Goal: Task Accomplishment & Management: Manage account settings

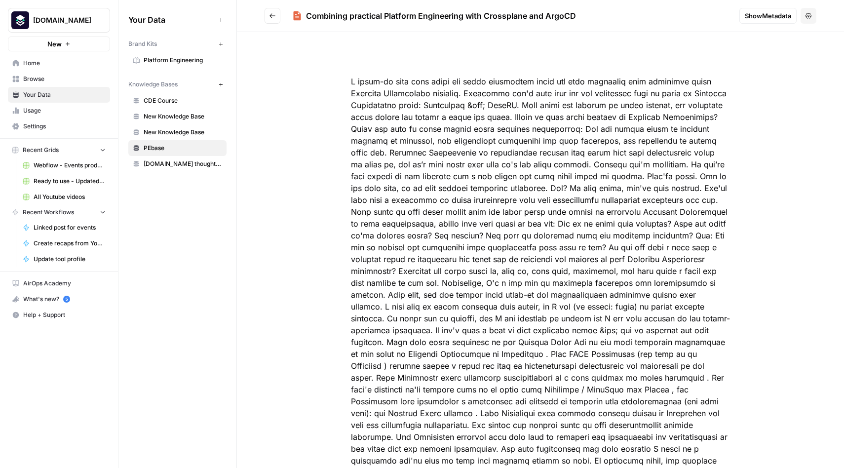
click at [156, 149] on span "PEbase" at bounding box center [183, 148] width 78 height 9
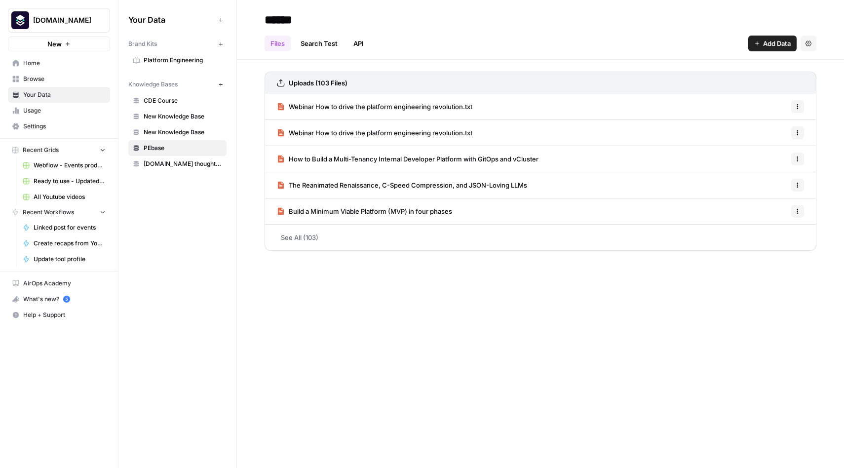
click at [425, 109] on span "Webinar How to drive the platform engineering revolution.txt" at bounding box center [381, 107] width 184 height 10
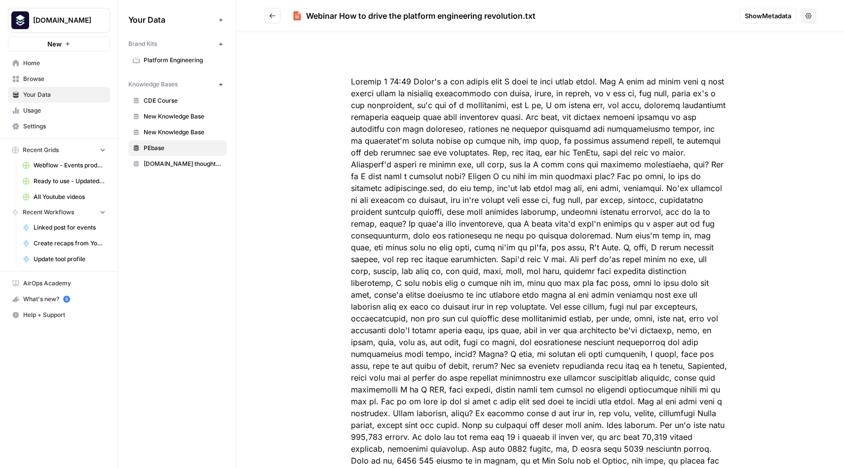
click at [764, 11] on span "Show Metadata" at bounding box center [767, 16] width 46 height 10
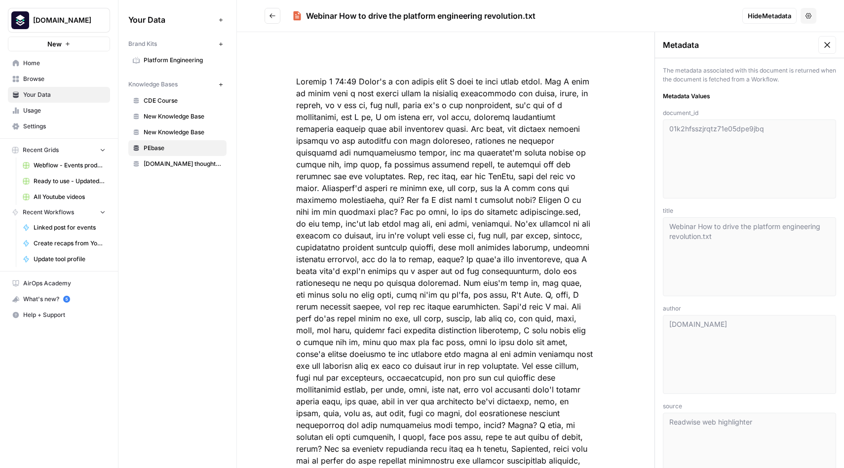
click at [828, 42] on icon at bounding box center [827, 45] width 10 height 10
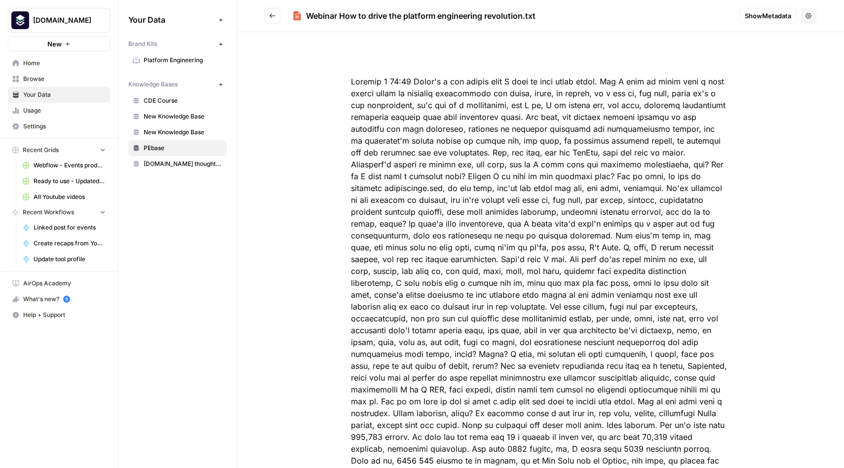
click at [178, 128] on span "New Knowledge Base" at bounding box center [183, 132] width 78 height 9
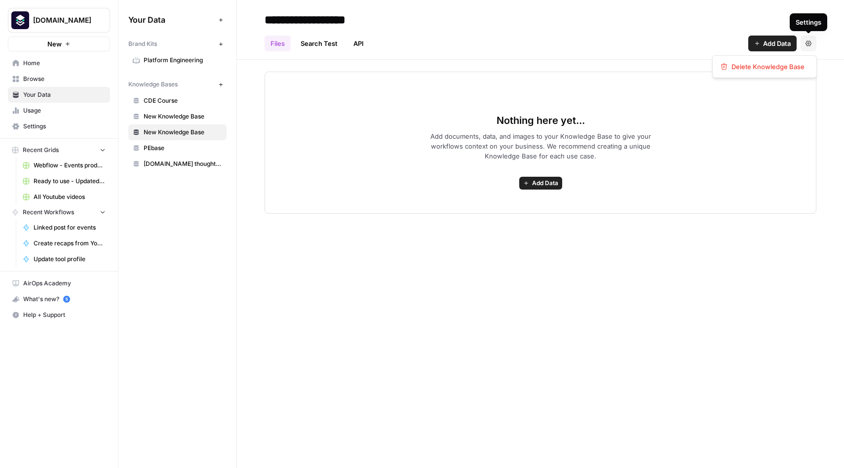
click at [808, 46] on button "Settings" at bounding box center [808, 44] width 16 height 16
click at [560, 53] on header "**********" at bounding box center [540, 30] width 607 height 60
click at [172, 113] on span "New Knowledge Base" at bounding box center [183, 116] width 78 height 9
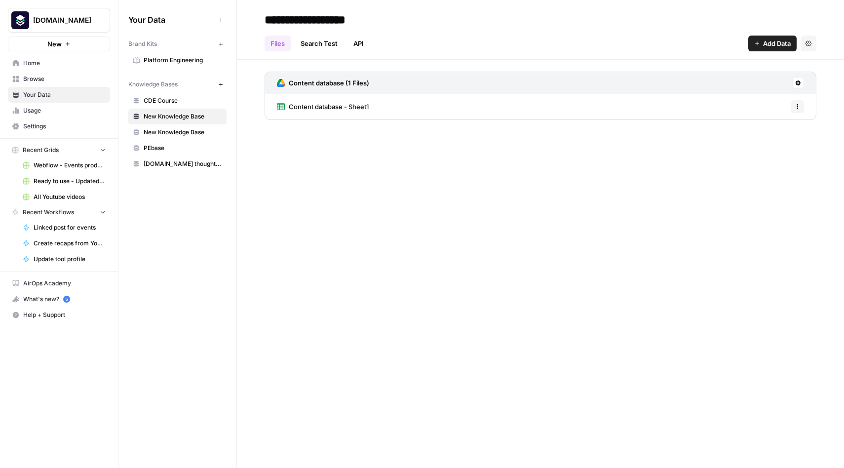
click at [165, 134] on span "New Knowledge Base" at bounding box center [183, 132] width 78 height 9
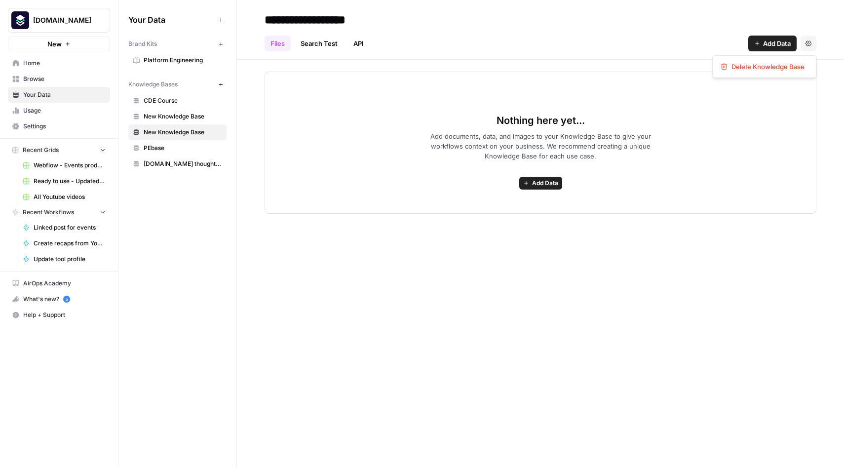
click at [806, 43] on icon "button" at bounding box center [808, 43] width 6 height 6
click at [601, 48] on div "Files Search Test API Add Data Settings" at bounding box center [540, 40] width 552 height 24
click at [168, 133] on span "New Knowledge Base" at bounding box center [183, 132] width 78 height 9
click at [361, 47] on link "API" at bounding box center [358, 44] width 22 height 16
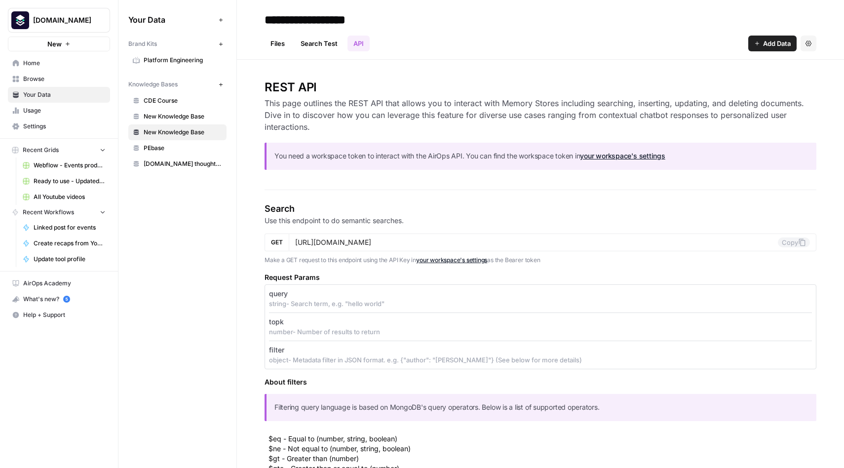
click at [330, 20] on input "**********" at bounding box center [339, 20] width 158 height 20
drag, startPoint x: 397, startPoint y: 22, endPoint x: 231, endPoint y: 26, distance: 165.8
click at [231, 26] on div "**********" at bounding box center [480, 234] width 725 height 468
type input "*"
type input "******"
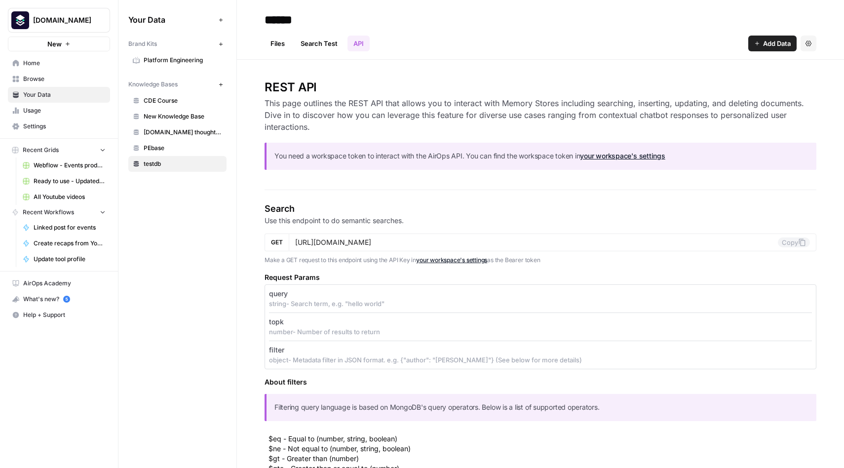
click at [188, 196] on div "Your Data Add Data Brand Kits New Platform Engineering Knowledge Bases New CDE …" at bounding box center [177, 234] width 118 height 468
click at [325, 46] on link "Search Test" at bounding box center [319, 44] width 49 height 16
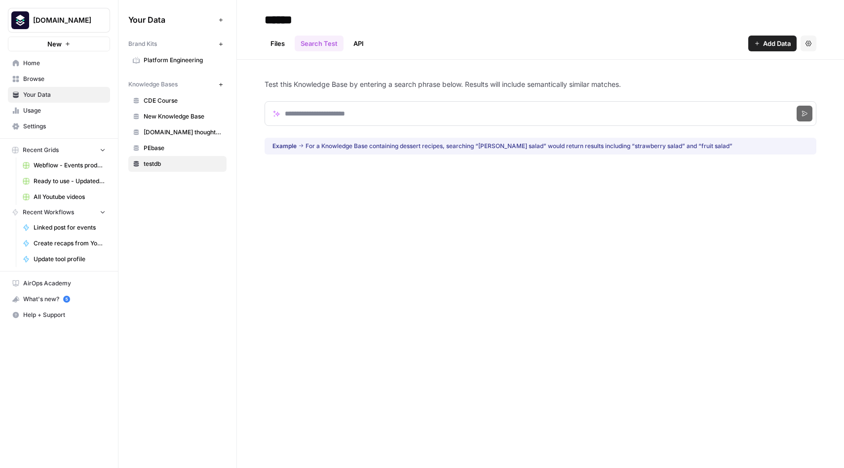
click at [362, 48] on link "API" at bounding box center [358, 44] width 22 height 16
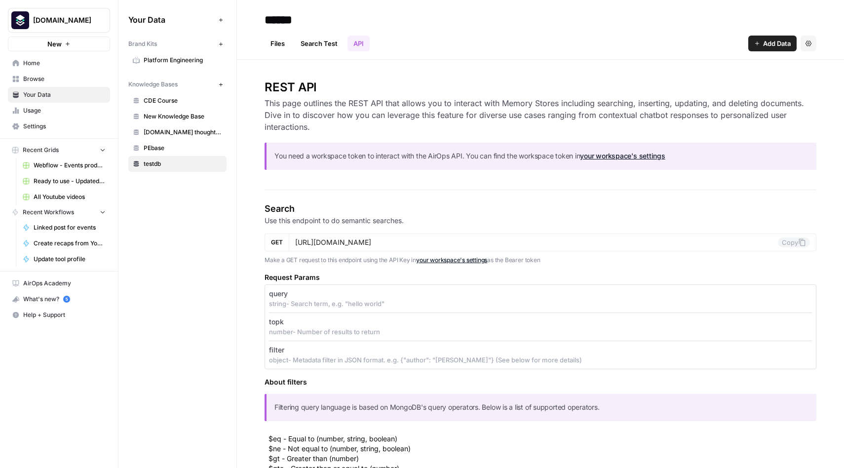
click at [332, 40] on link "Search Test" at bounding box center [319, 44] width 49 height 16
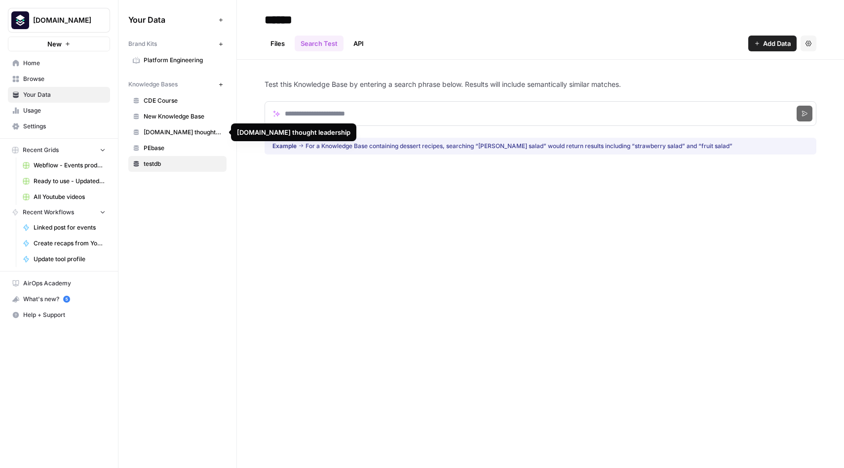
click at [161, 146] on span "PEbase" at bounding box center [183, 148] width 78 height 9
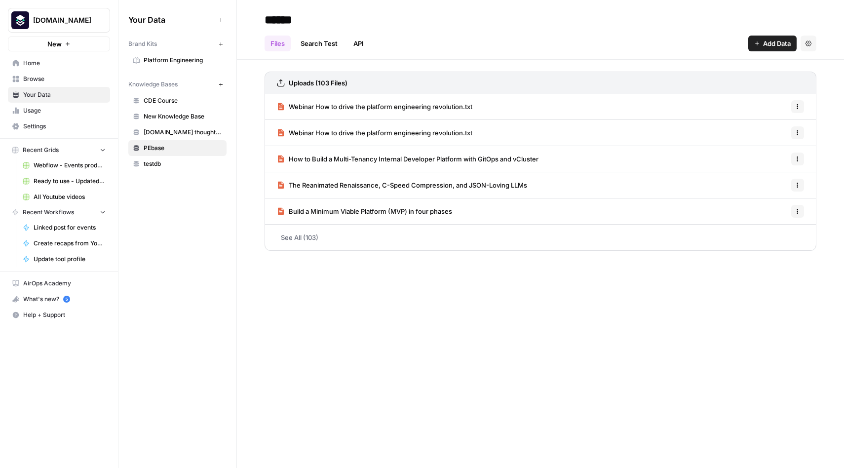
click at [309, 45] on link "Search Test" at bounding box center [319, 44] width 49 height 16
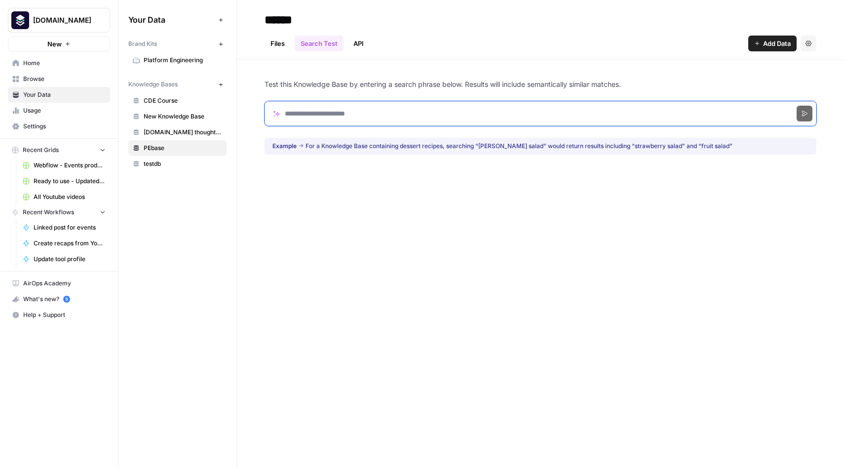
click at [319, 118] on input "Search phrase" at bounding box center [540, 113] width 552 height 25
paste input "**********"
type input "**********"
click button "Search" at bounding box center [804, 114] width 16 height 16
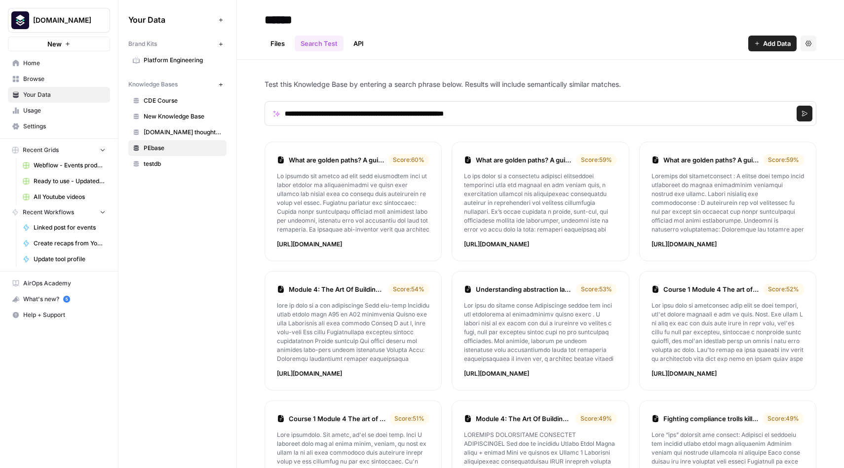
click at [358, 43] on link "API" at bounding box center [358, 44] width 22 height 16
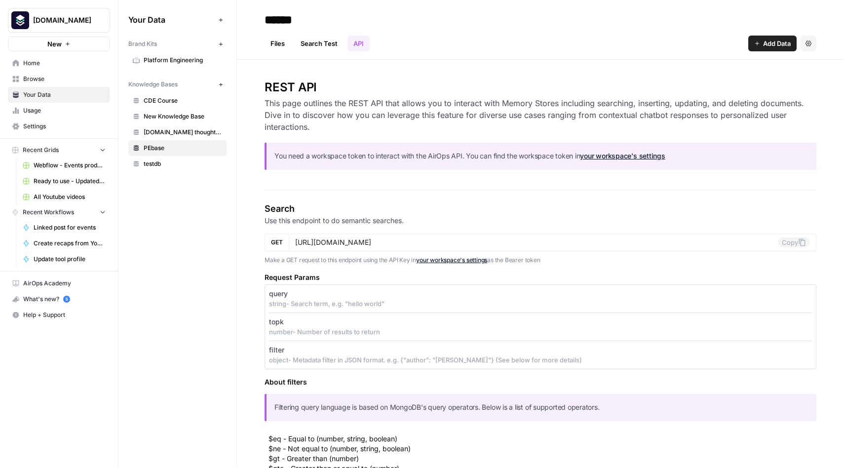
click at [163, 161] on span "testdb" at bounding box center [183, 163] width 78 height 9
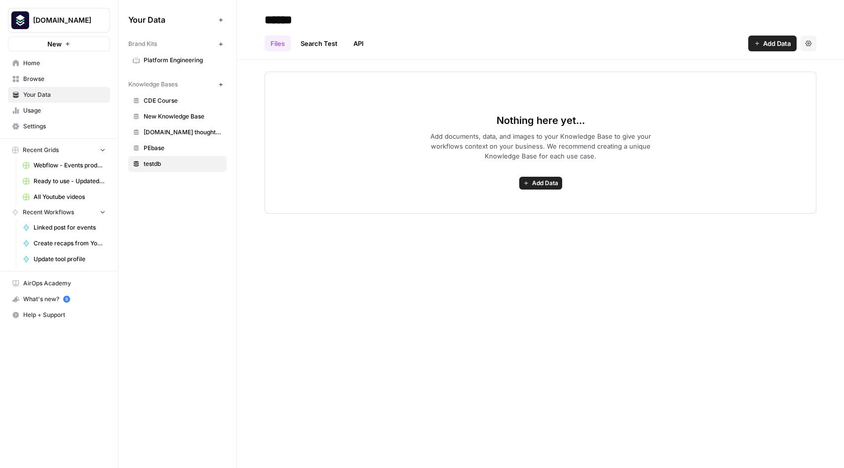
click at [358, 42] on link "API" at bounding box center [358, 44] width 22 height 16
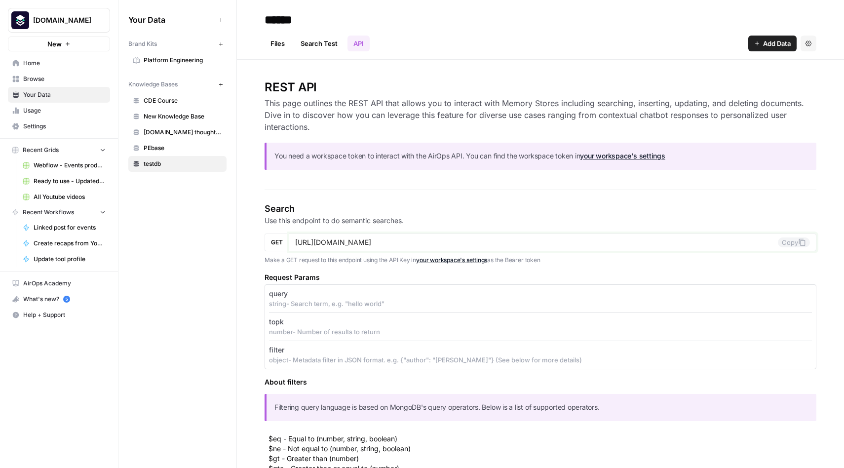
drag, startPoint x: 472, startPoint y: 244, endPoint x: 282, endPoint y: 244, distance: 189.9
click at [282, 244] on div "GET [URL][DOMAIN_NAME] Copy" at bounding box center [540, 242] width 552 height 18
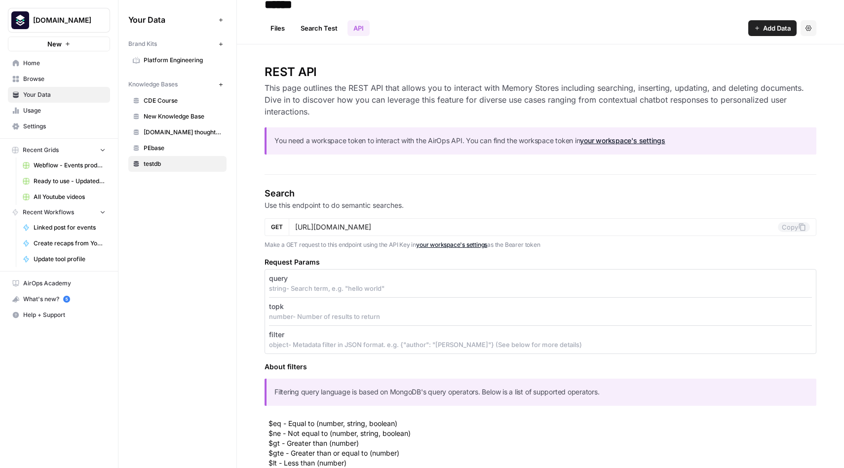
click at [285, 28] on link "Files" at bounding box center [277, 28] width 26 height 16
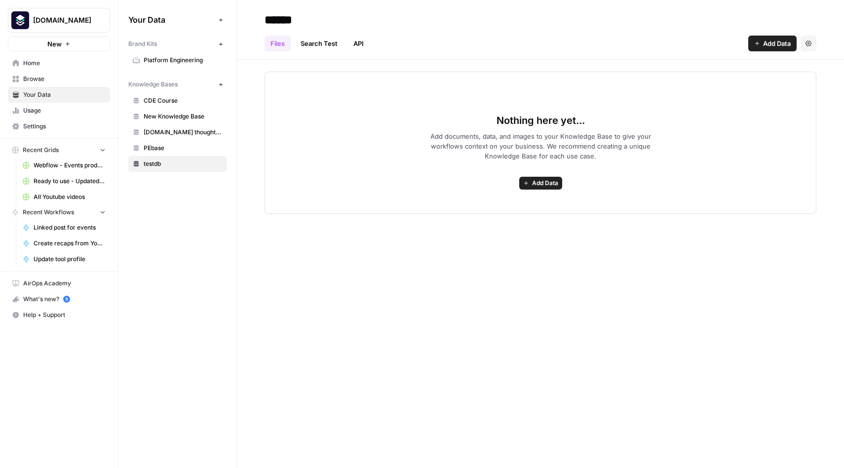
click at [164, 145] on span "PEbase" at bounding box center [183, 148] width 78 height 9
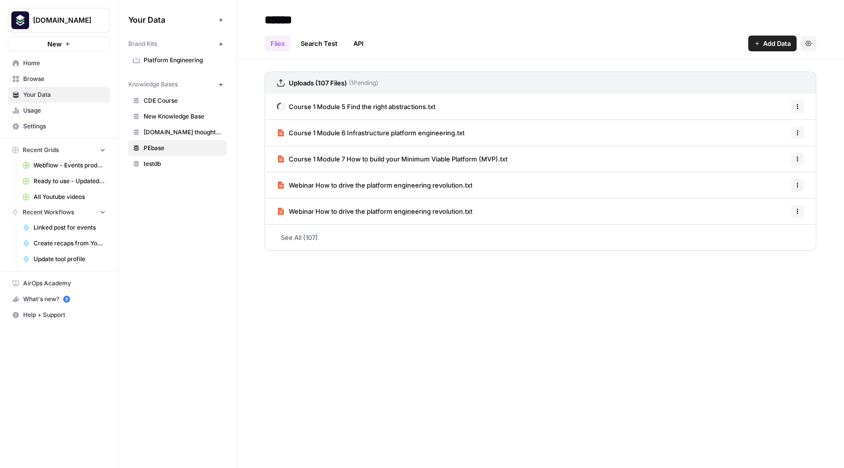
click at [299, 236] on link "See All (107)" at bounding box center [540, 237] width 552 height 26
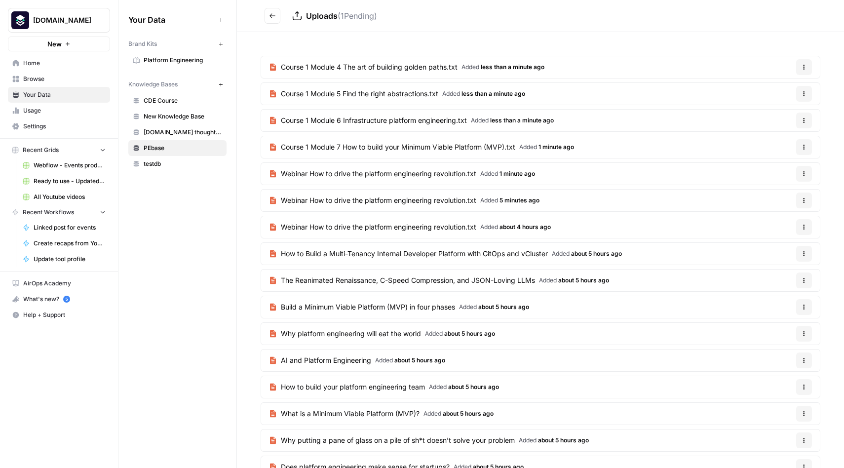
click at [804, 64] on button "Options" at bounding box center [804, 67] width 16 height 16
click at [788, 88] on span "Delete File" at bounding box center [783, 90] width 32 height 10
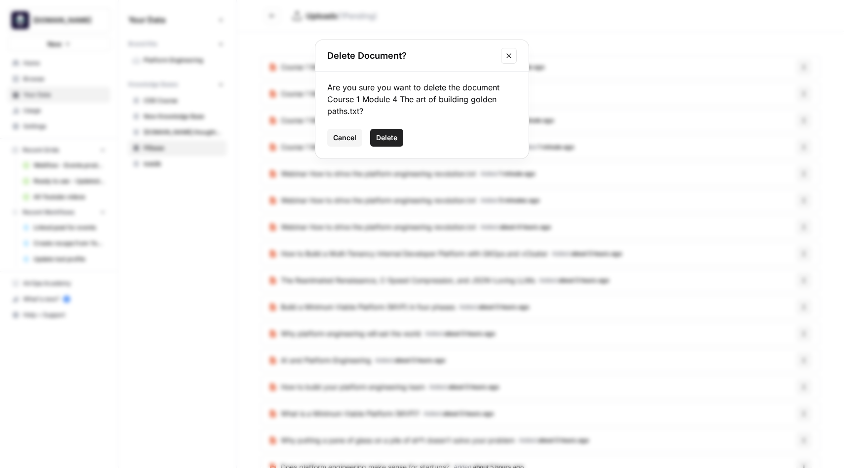
click at [385, 134] on span "Delete" at bounding box center [386, 138] width 21 height 10
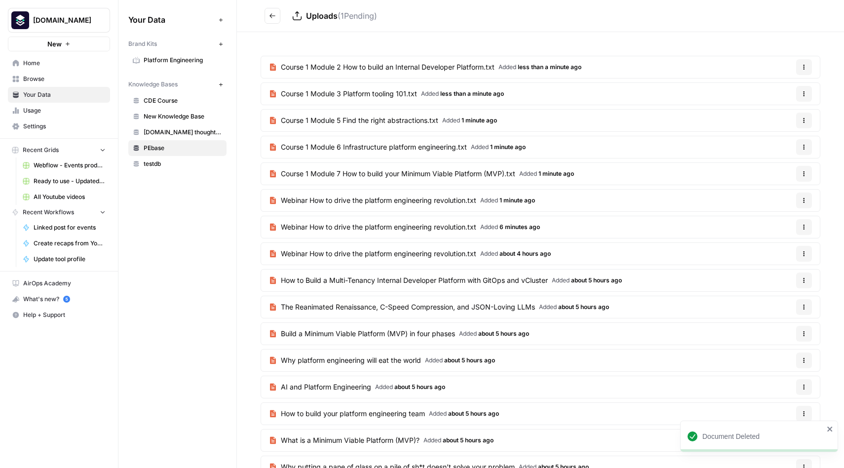
click at [802, 65] on icon "button" at bounding box center [804, 67] width 6 height 6
click at [776, 90] on span "Delete File" at bounding box center [783, 90] width 32 height 10
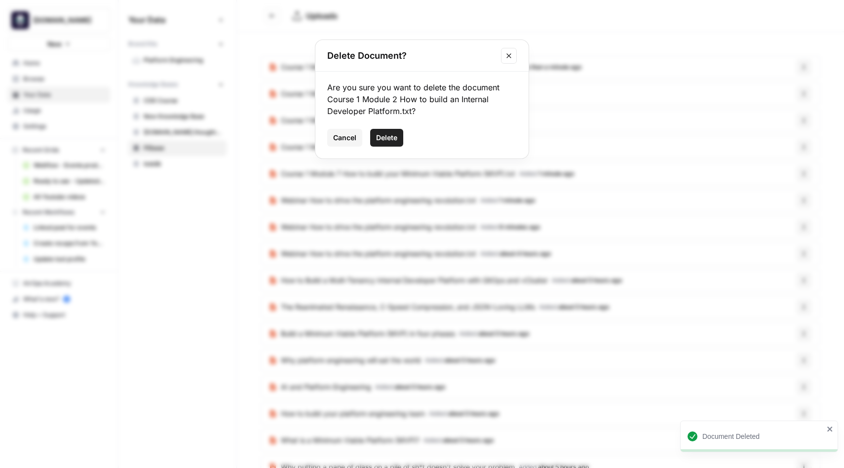
click at [385, 141] on span "Delete" at bounding box center [386, 138] width 21 height 10
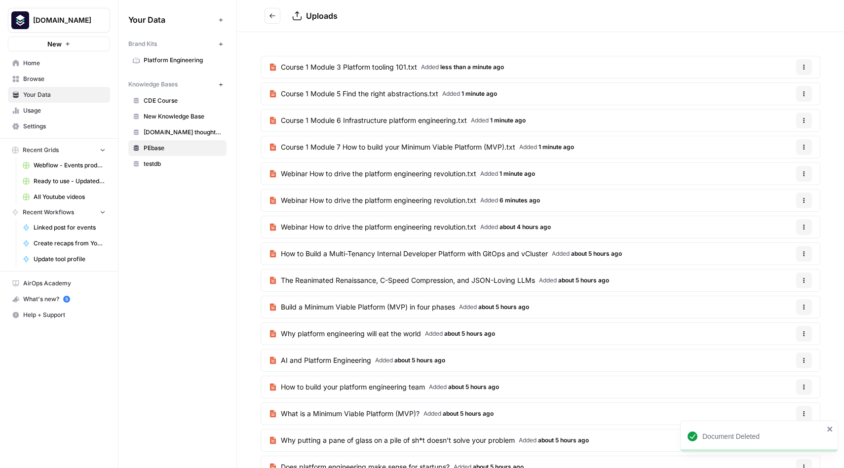
click at [804, 64] on icon "button" at bounding box center [804, 67] width 6 height 6
click at [786, 86] on span "Delete File" at bounding box center [783, 90] width 32 height 10
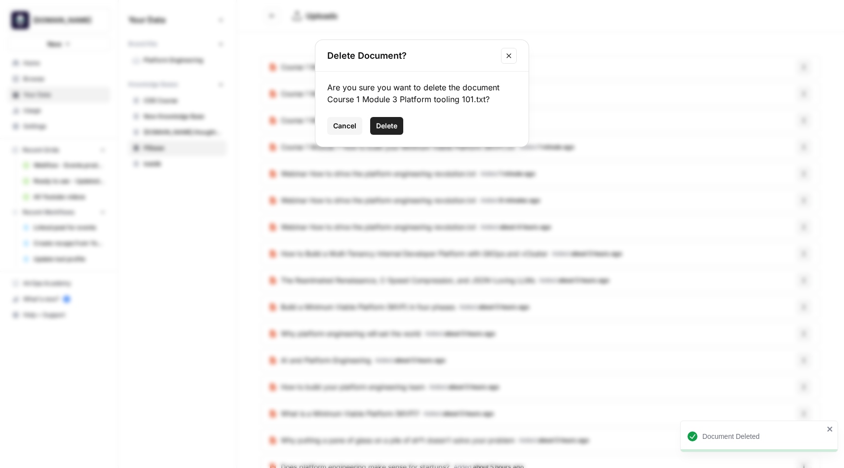
click at [367, 120] on div "Cancel Delete" at bounding box center [421, 126] width 189 height 18
click at [380, 123] on span "Delete" at bounding box center [386, 126] width 21 height 10
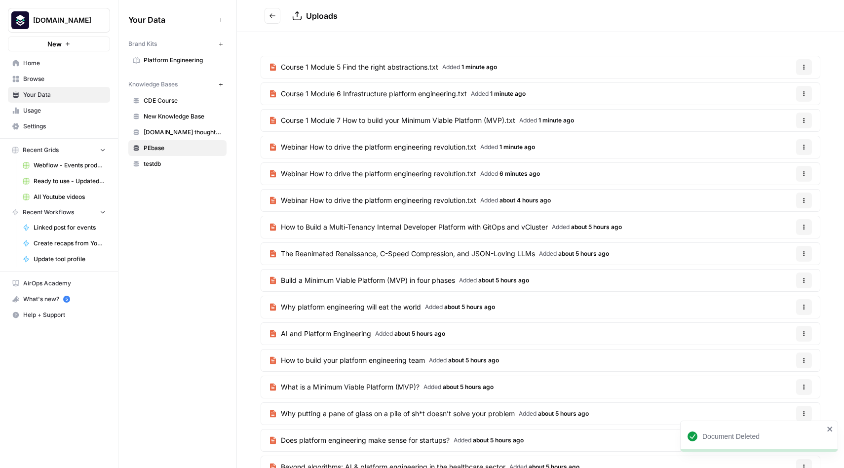
click at [805, 63] on button "Options" at bounding box center [804, 67] width 16 height 16
click at [786, 88] on span "Delete File" at bounding box center [783, 90] width 32 height 10
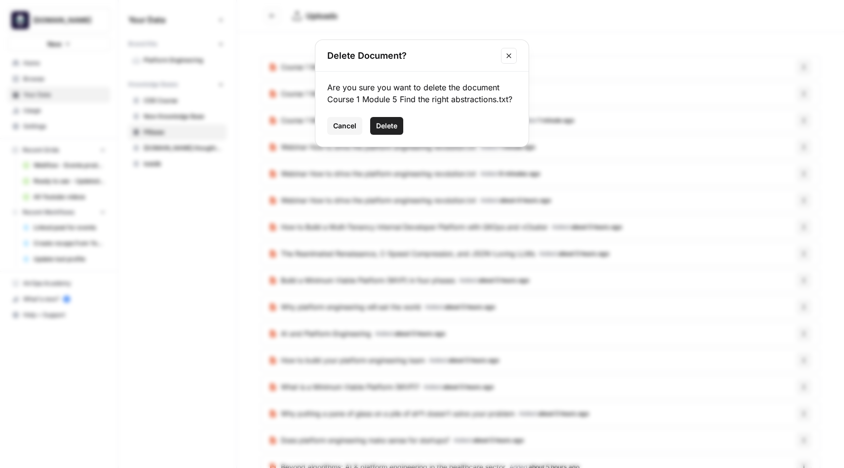
click at [391, 123] on span "Delete" at bounding box center [386, 126] width 21 height 10
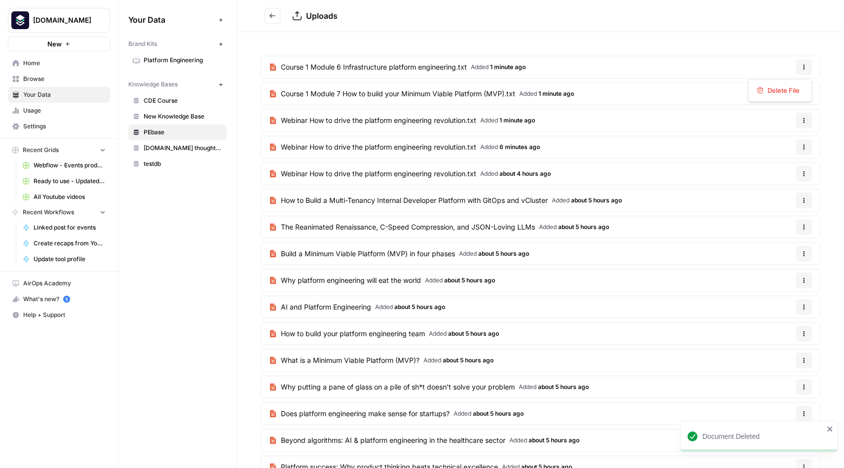
click at [807, 59] on button "Options" at bounding box center [804, 67] width 16 height 16
click at [777, 87] on span "Delete File" at bounding box center [783, 90] width 32 height 10
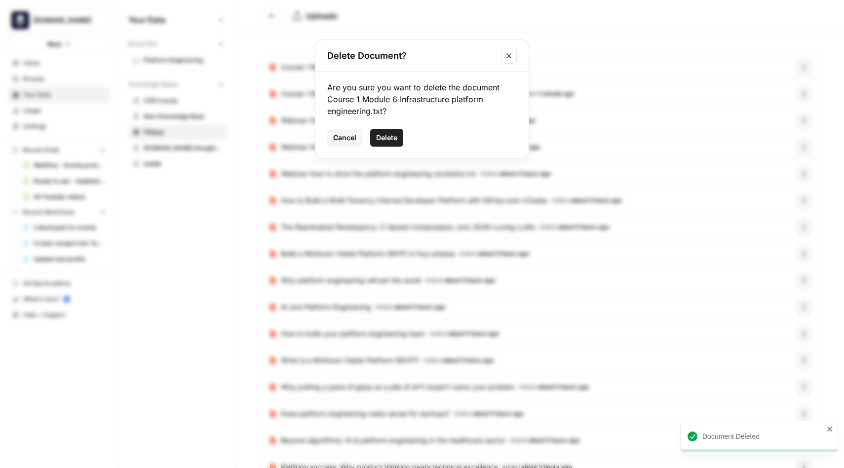
click at [381, 139] on span "Delete" at bounding box center [386, 138] width 21 height 10
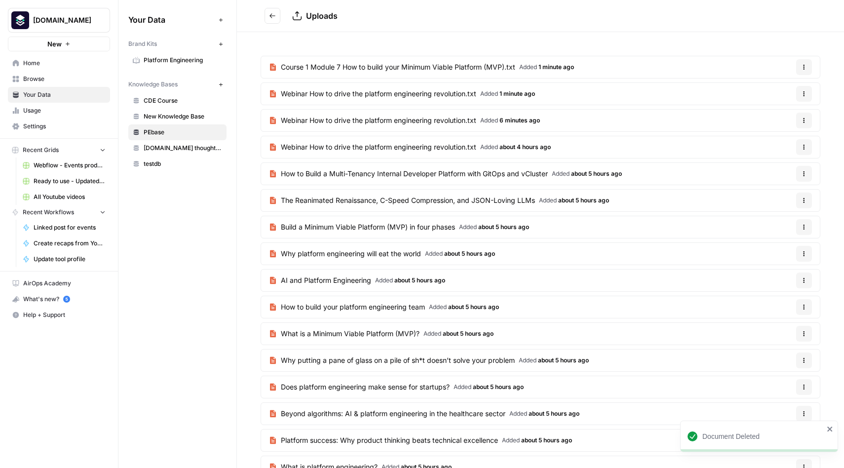
click at [802, 67] on icon "button" at bounding box center [804, 67] width 6 height 6
click at [777, 90] on span "Delete File" at bounding box center [783, 90] width 32 height 10
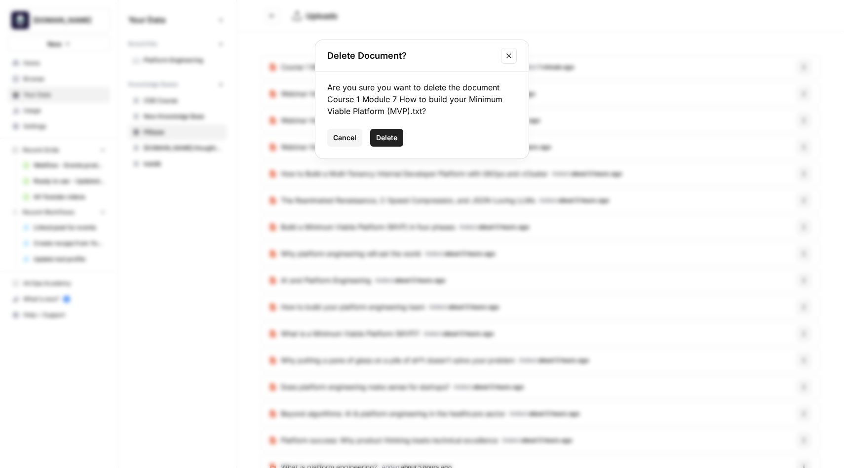
click at [393, 138] on span "Delete" at bounding box center [386, 138] width 21 height 10
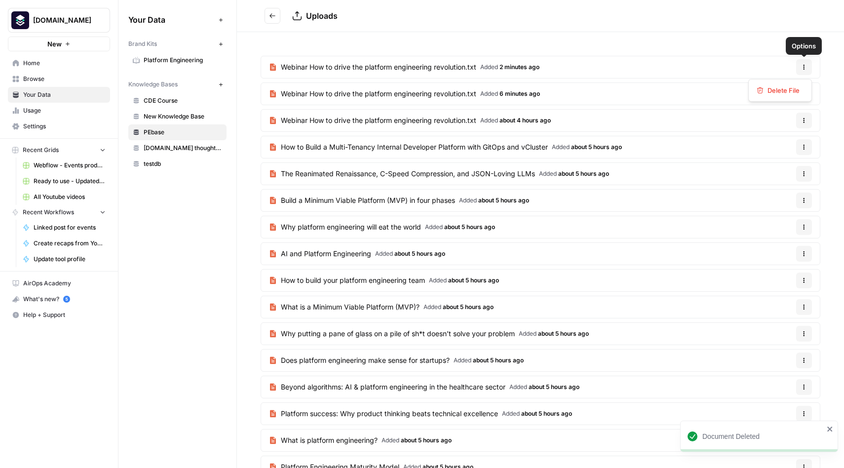
click at [805, 70] on icon "button" at bounding box center [804, 67] width 6 height 6
click at [785, 93] on span "Delete File" at bounding box center [783, 90] width 32 height 10
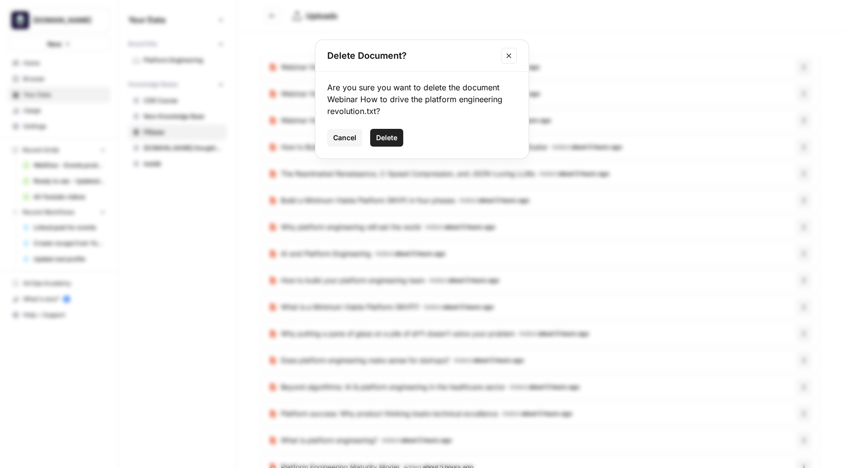
click at [396, 137] on span "Delete" at bounding box center [386, 138] width 21 height 10
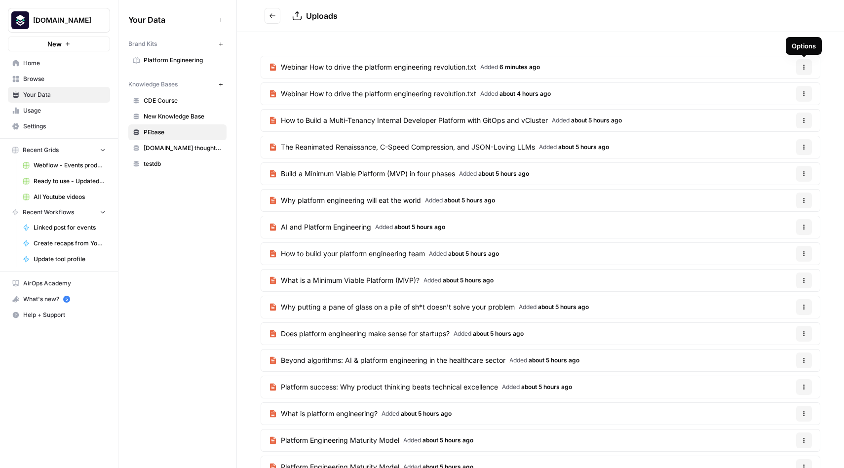
click at [806, 69] on icon "button" at bounding box center [804, 67] width 6 height 6
click at [786, 88] on span "Delete File" at bounding box center [783, 90] width 32 height 10
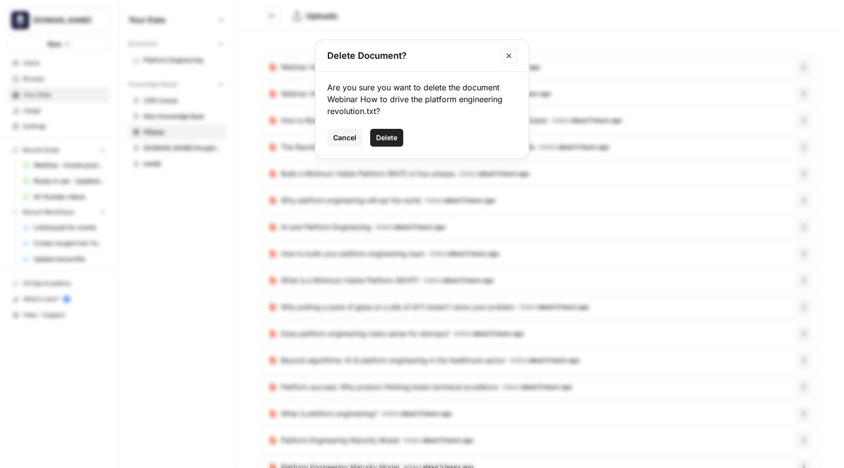
click at [389, 139] on span "Delete" at bounding box center [386, 138] width 21 height 10
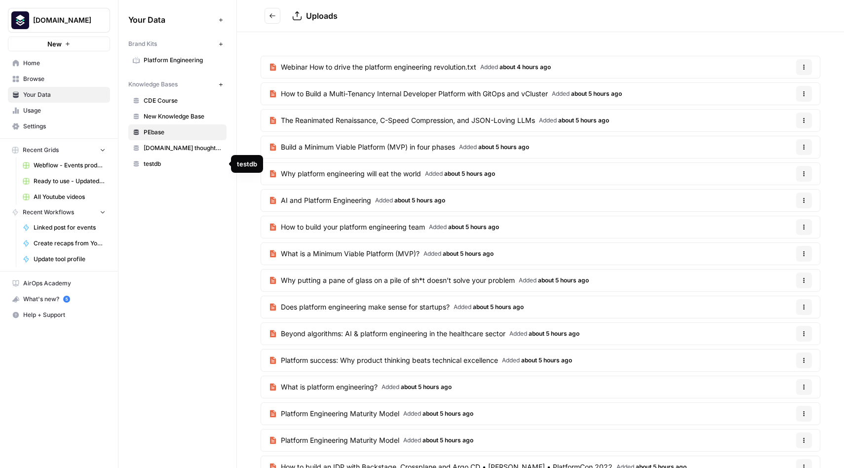
click at [161, 161] on span "testdb" at bounding box center [183, 163] width 78 height 9
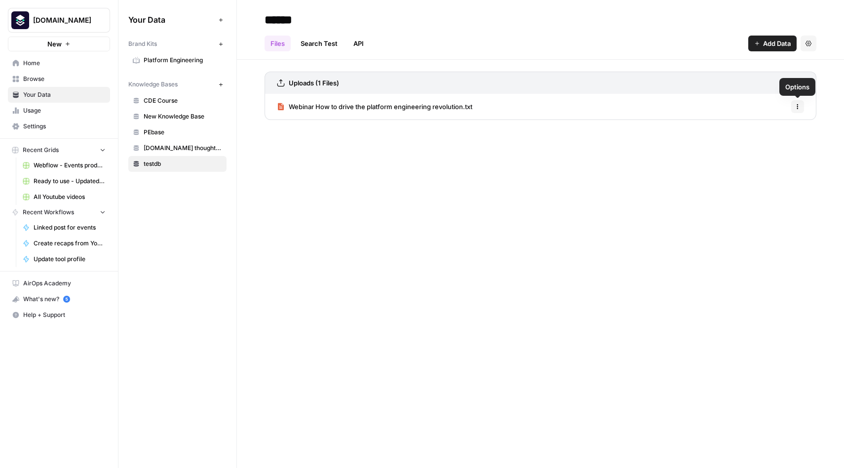
click at [704, 104] on div "Webinar How to drive the platform engineering revolution.txt Options" at bounding box center [540, 107] width 552 height 26
click at [408, 105] on span "Webinar How to drive the platform engineering revolution.txt" at bounding box center [381, 107] width 184 height 10
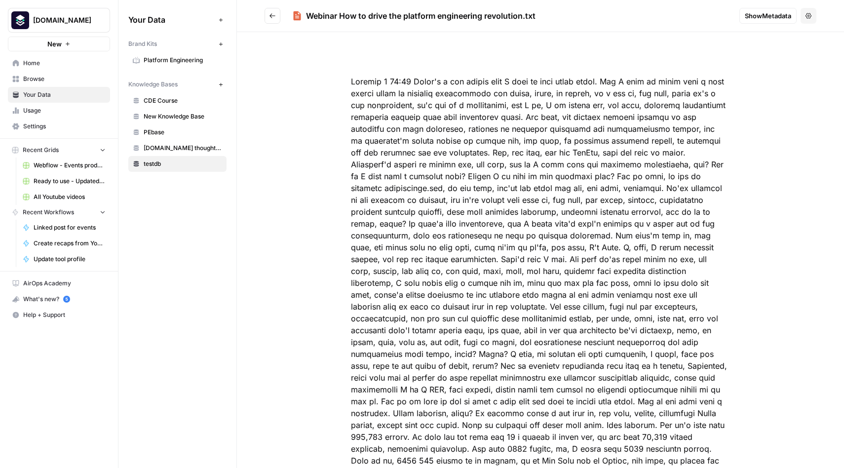
click at [765, 18] on span "Show Metadata" at bounding box center [767, 16] width 46 height 10
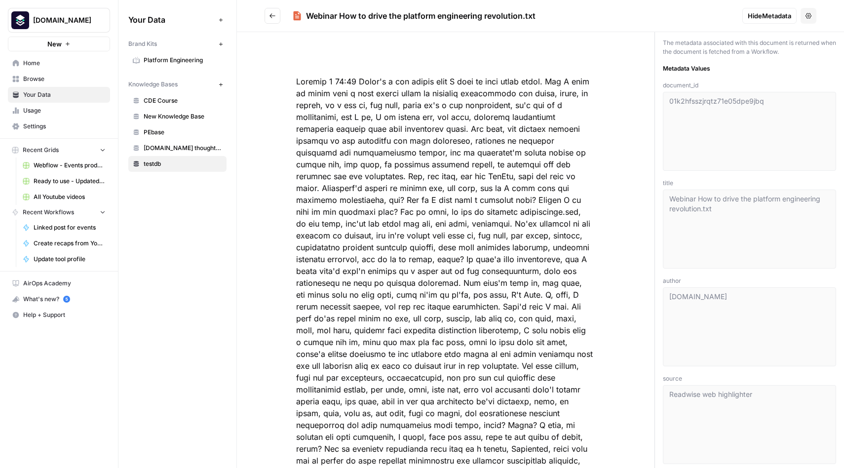
scroll to position [35, 0]
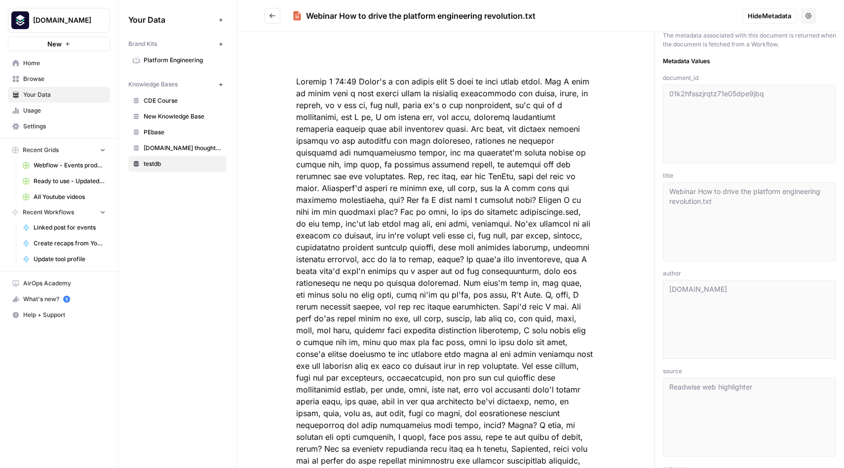
click at [275, 14] on icon "Go back" at bounding box center [272, 15] width 7 height 7
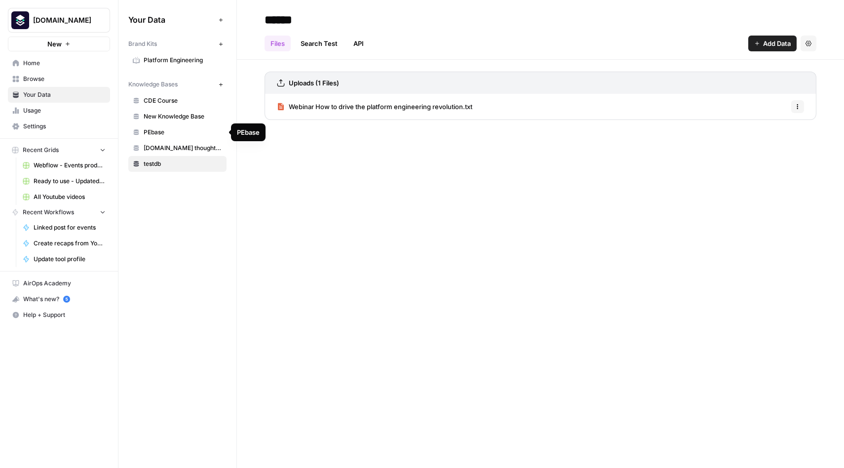
click at [160, 132] on span "PEbase" at bounding box center [183, 132] width 78 height 9
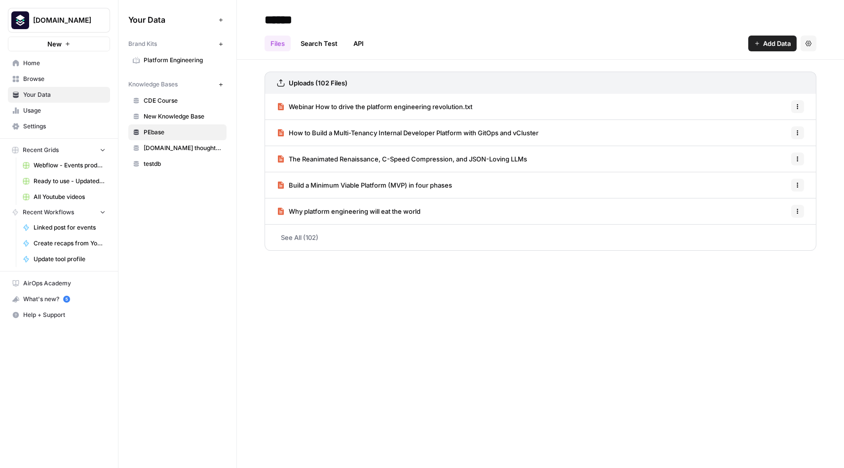
click at [808, 47] on button "Settings" at bounding box center [808, 44] width 16 height 16
click at [689, 274] on div "****** Files Search Test API Add Data Settings Uploads (102 Files) Webinar How …" at bounding box center [540, 234] width 607 height 468
click at [161, 164] on span "testdb" at bounding box center [183, 163] width 78 height 9
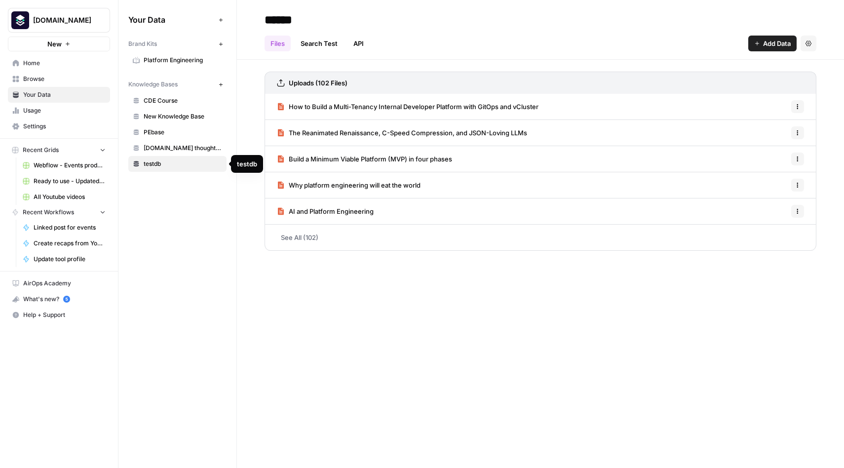
click at [158, 164] on span "testdb" at bounding box center [183, 163] width 78 height 9
click at [277, 17] on input "******" at bounding box center [339, 20] width 158 height 20
type input "******"
click at [207, 204] on div "Your Data Add Data Brand Kits New Platform Engineering Knowledge Bases New CDE …" at bounding box center [177, 234] width 118 height 468
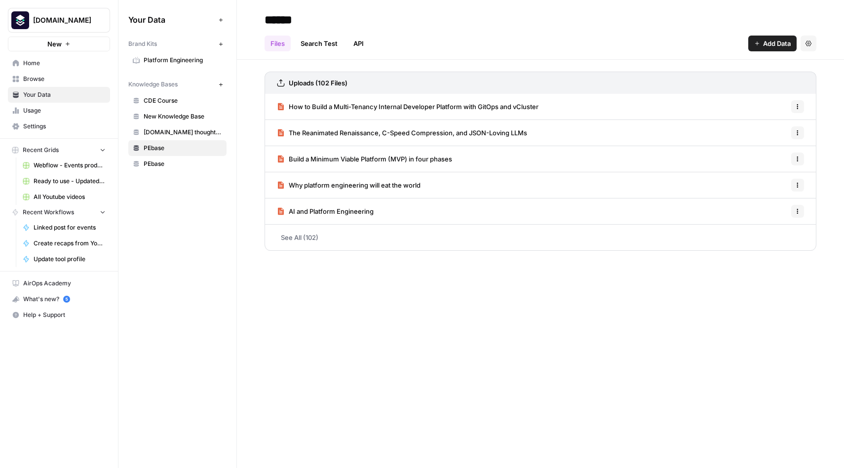
click at [166, 171] on link "PEbase" at bounding box center [177, 164] width 98 height 16
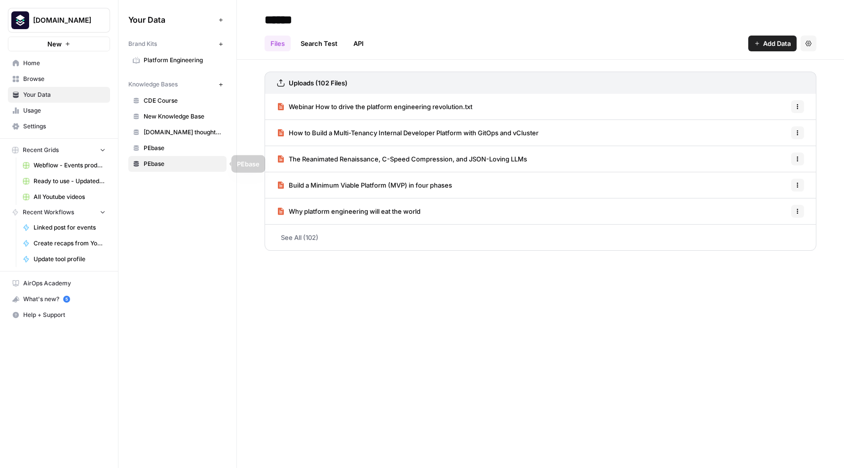
click at [163, 164] on span "PEbase" at bounding box center [183, 163] width 78 height 9
click at [316, 27] on input "******" at bounding box center [339, 20] width 158 height 20
type input "**********"
click at [448, 336] on div "**********" at bounding box center [540, 234] width 607 height 468
click at [160, 149] on span "PEbase" at bounding box center [183, 148] width 78 height 9
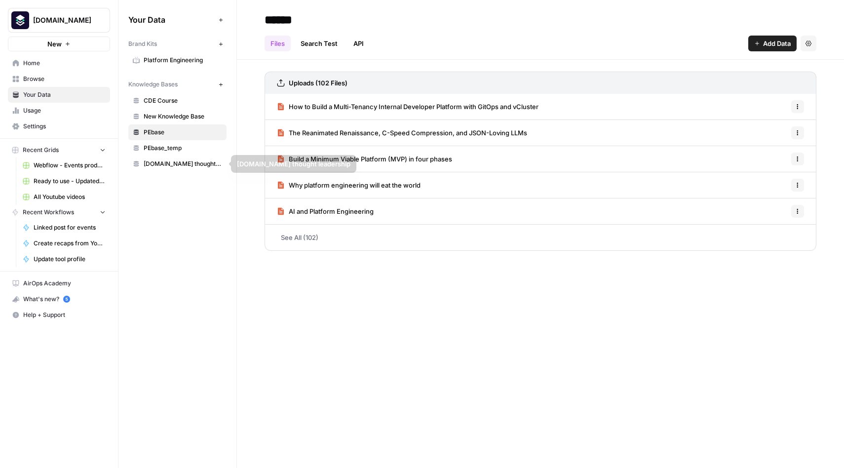
click at [173, 149] on span "PEbase_temp" at bounding box center [183, 148] width 78 height 9
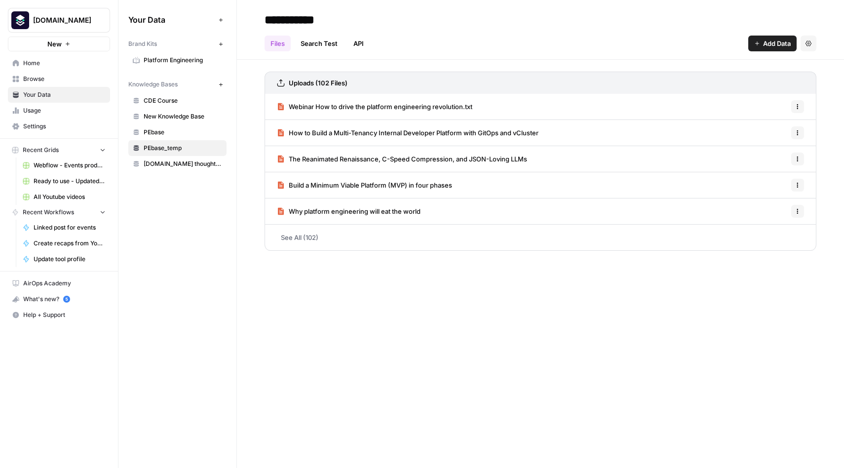
click at [813, 43] on button "Settings" at bounding box center [808, 44] width 16 height 16
click at [776, 63] on span "Delete Knowledge Base" at bounding box center [767, 67] width 73 height 10
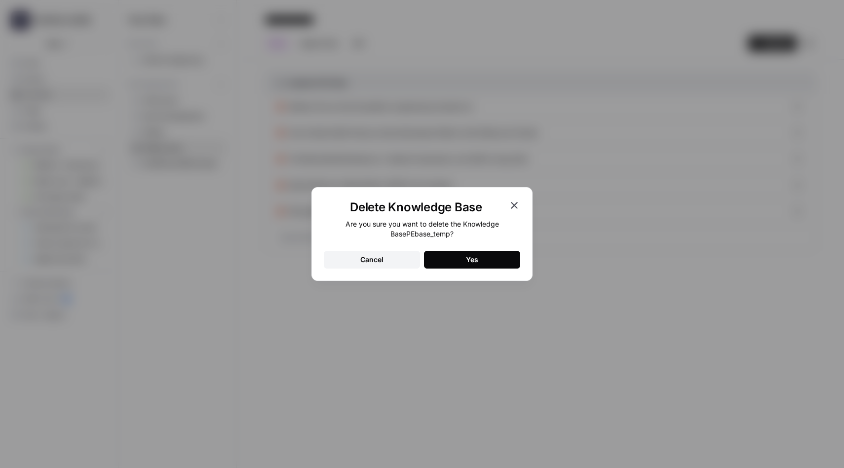
click at [479, 263] on button "Yes" at bounding box center [472, 260] width 96 height 18
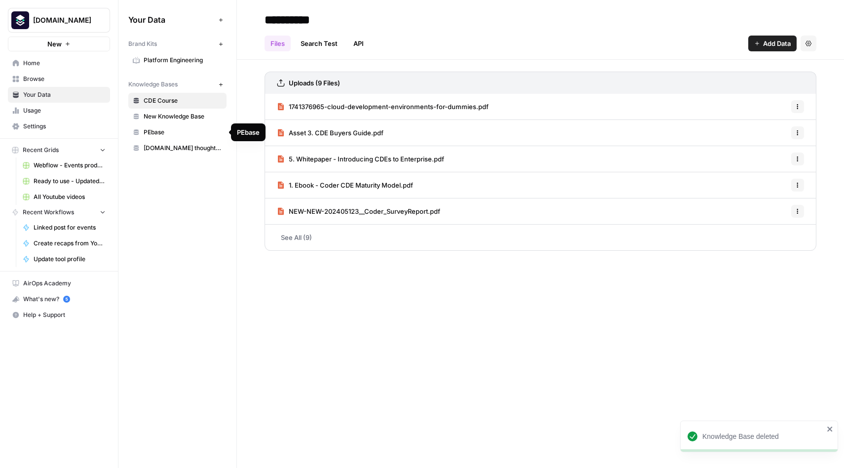
click at [159, 134] on span "PEbase" at bounding box center [183, 132] width 78 height 9
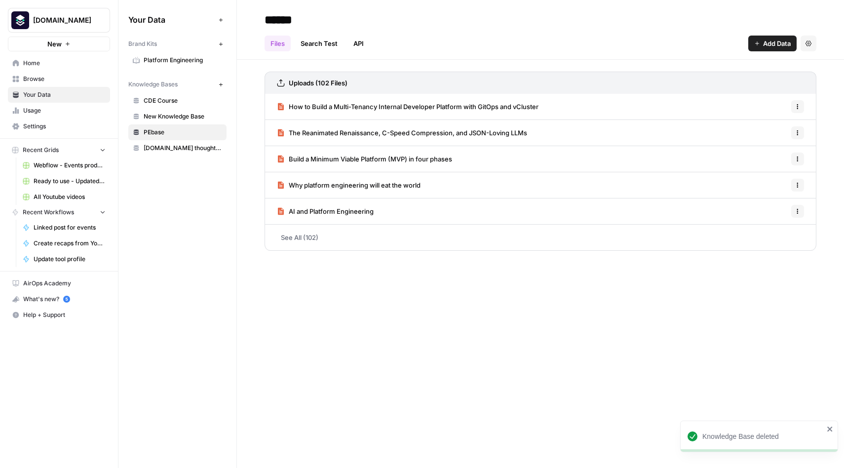
click at [312, 237] on link "See All (102)" at bounding box center [540, 237] width 552 height 26
